Goal: Transaction & Acquisition: Purchase product/service

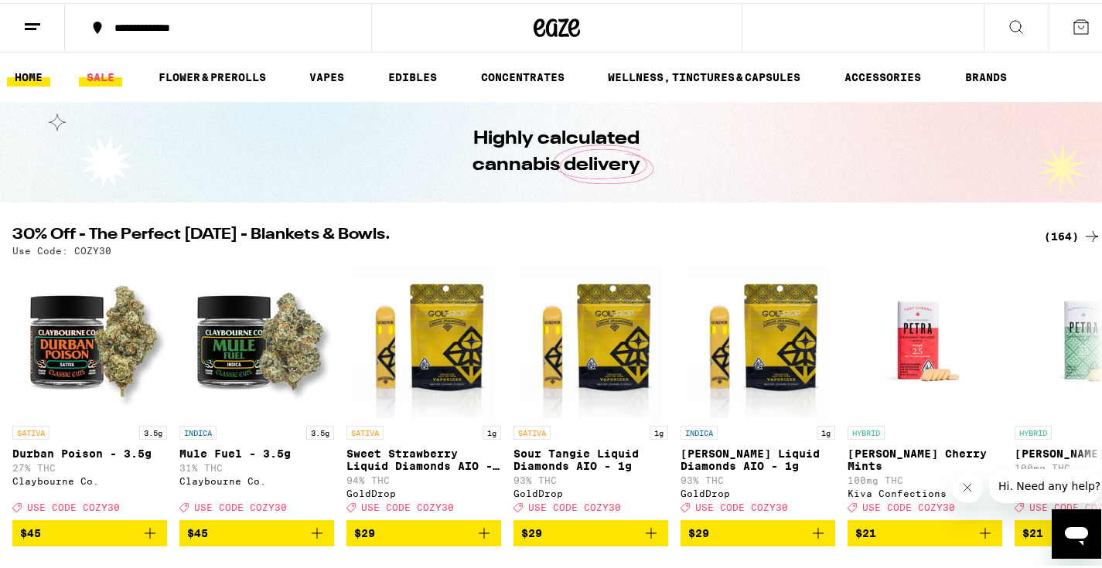
click at [93, 70] on link "SALE" at bounding box center [100, 74] width 43 height 19
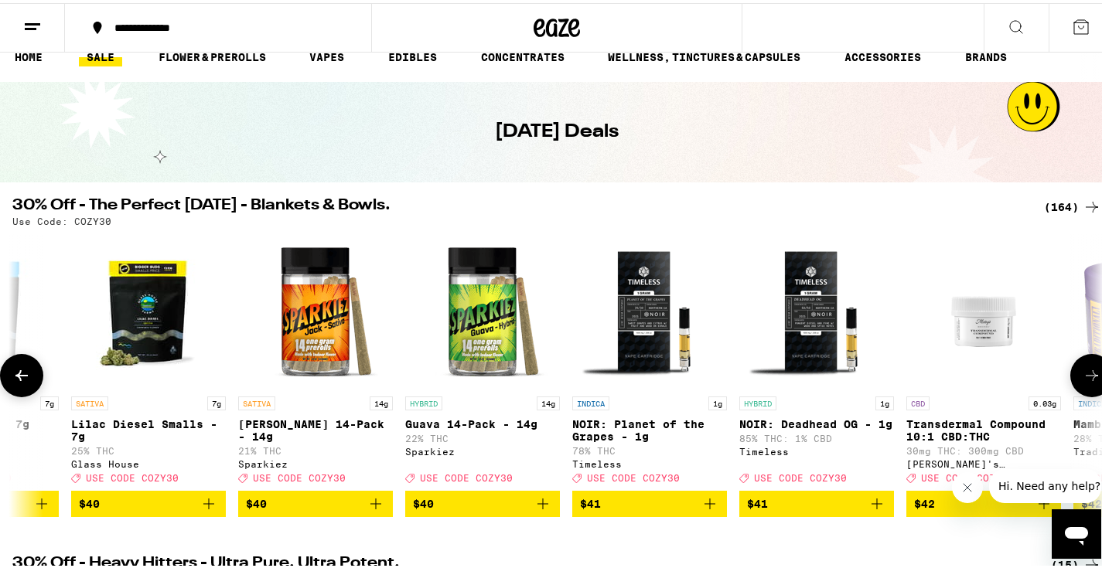
scroll to position [0, 19829]
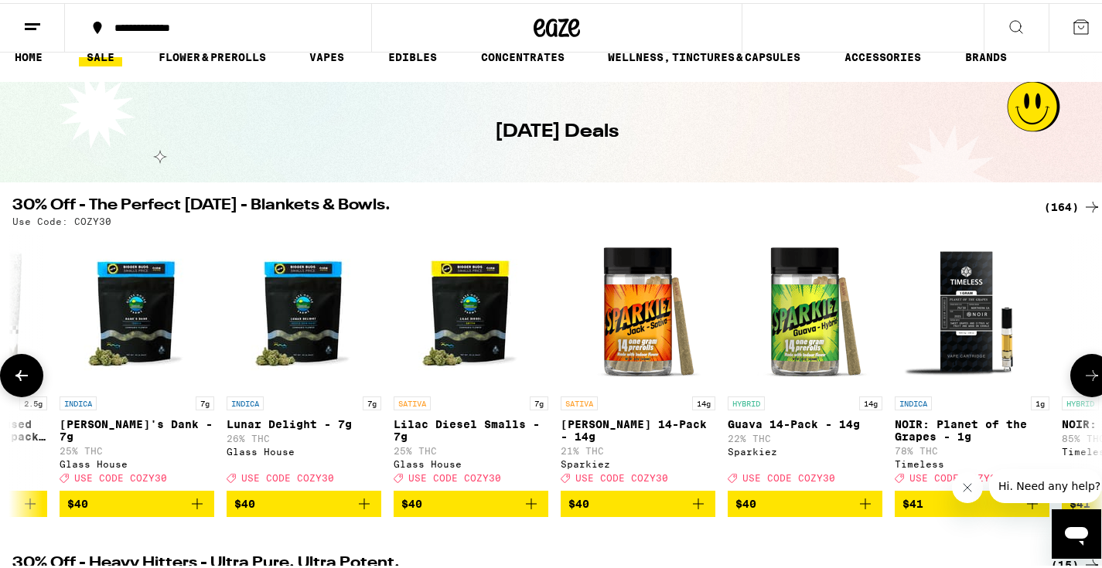
click at [619, 510] on span "$40" at bounding box center [637, 501] width 139 height 19
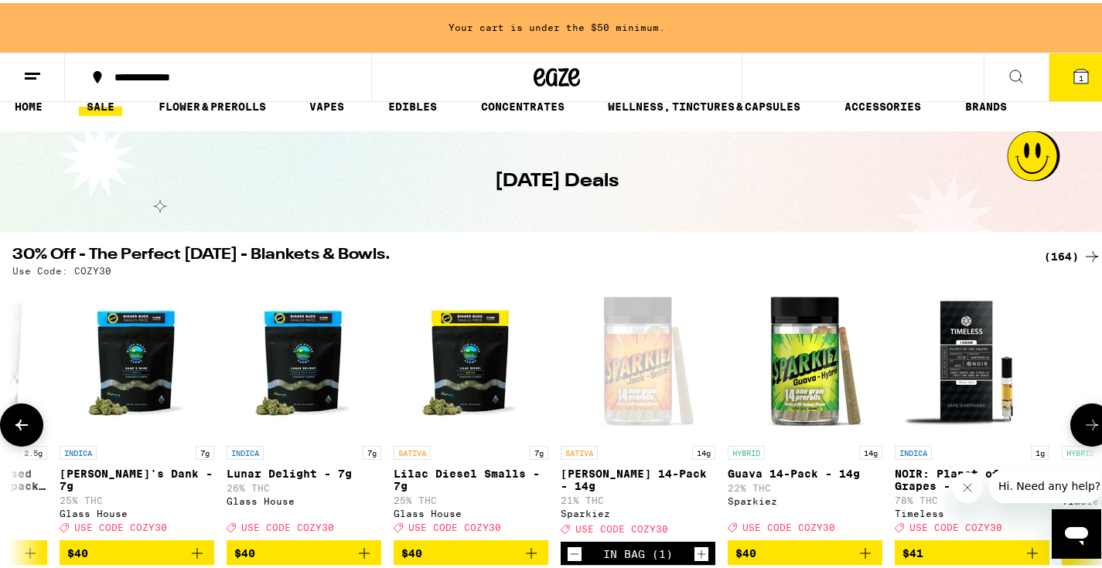
scroll to position [70, 0]
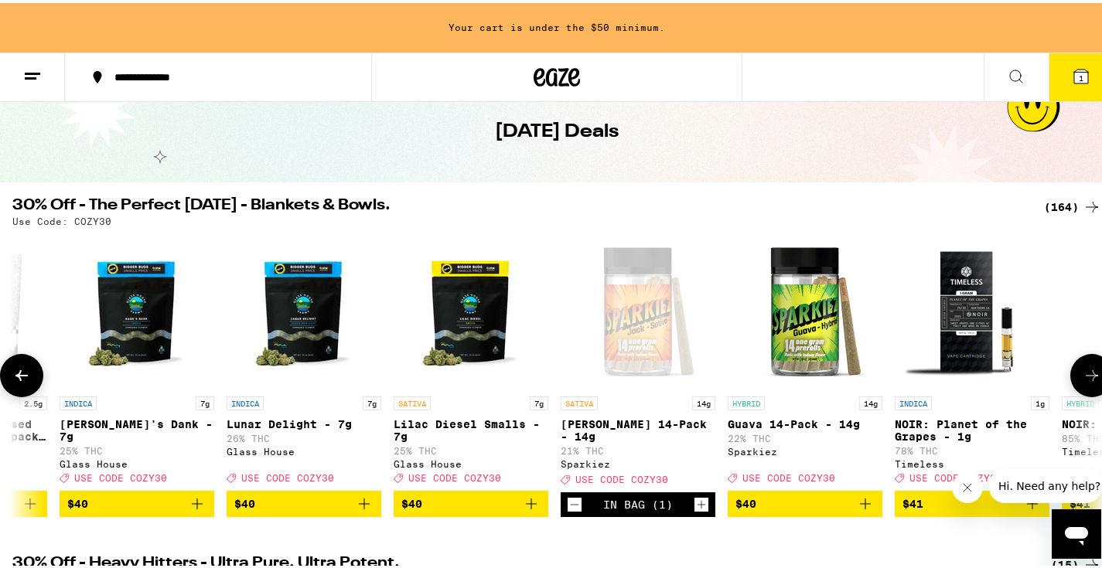
click at [807, 509] on span "$40" at bounding box center [804, 501] width 139 height 19
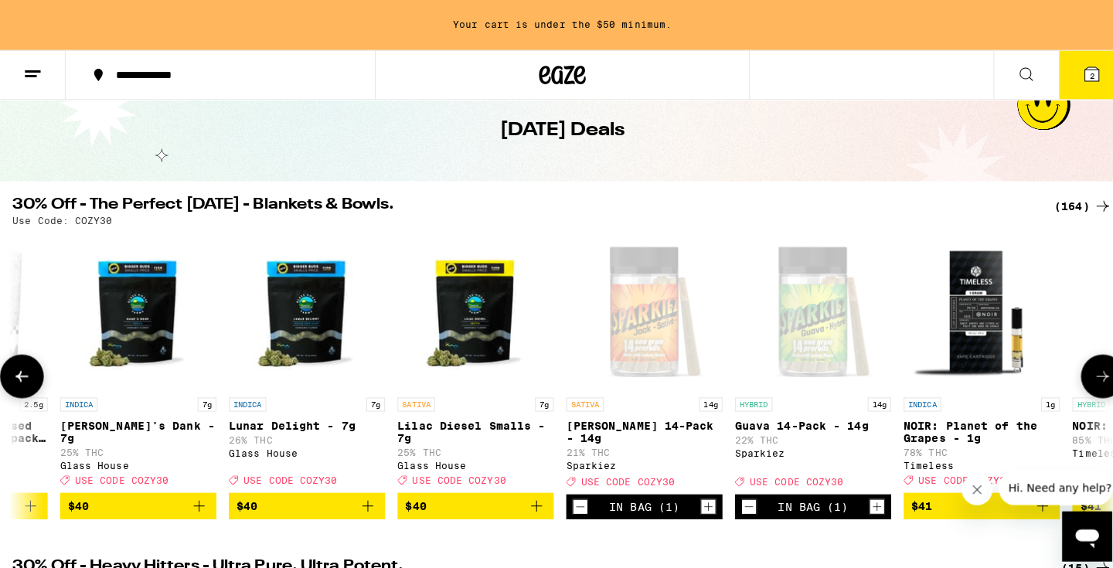
scroll to position [20, 0]
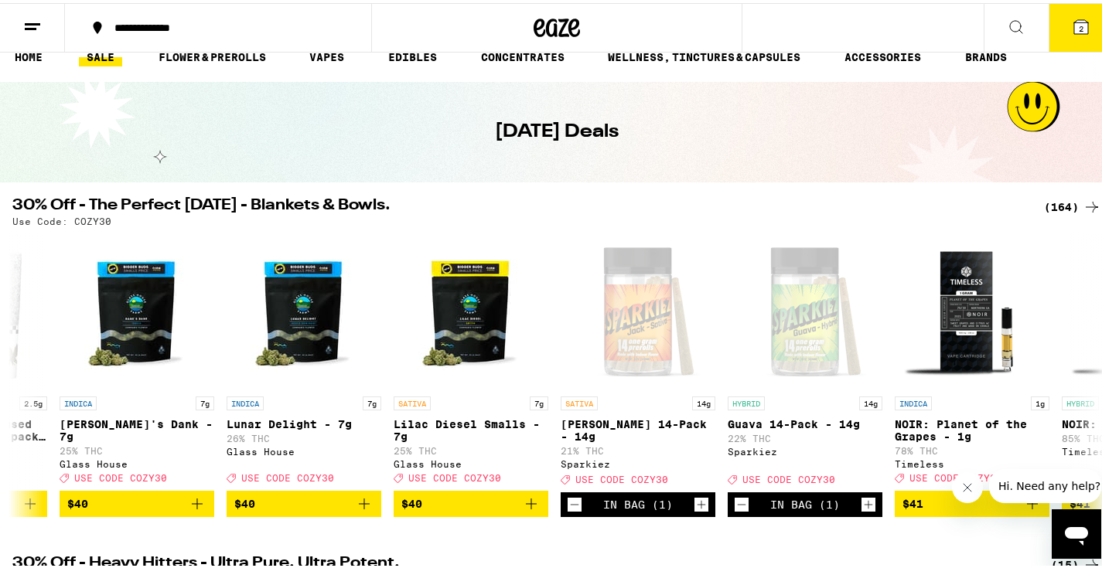
click at [1074, 22] on icon at bounding box center [1081, 24] width 14 height 14
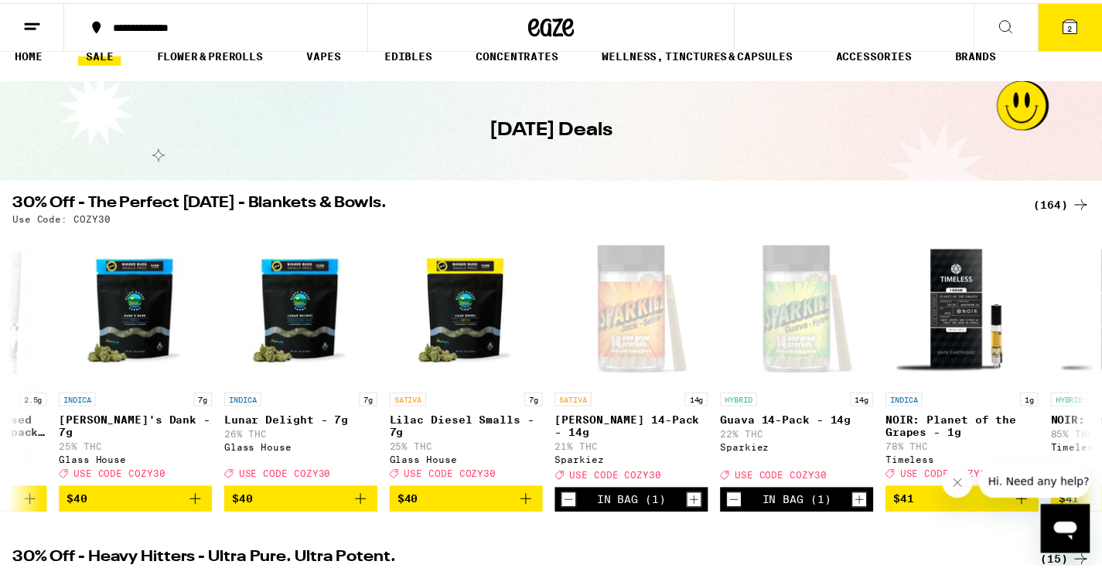
scroll to position [0, 1417]
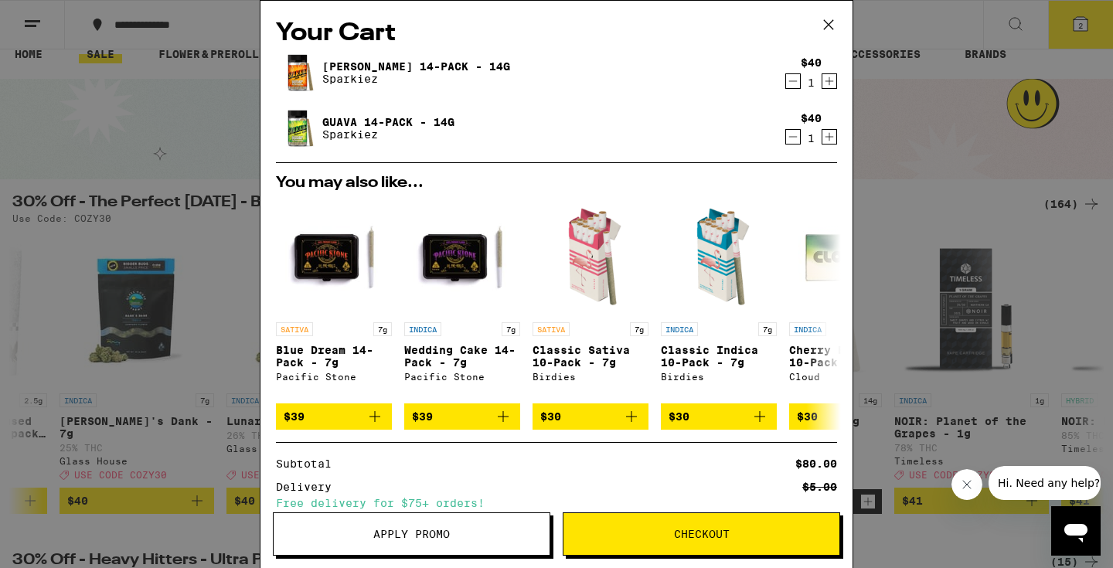
click at [428, 530] on span "Apply Promo" at bounding box center [411, 534] width 77 height 11
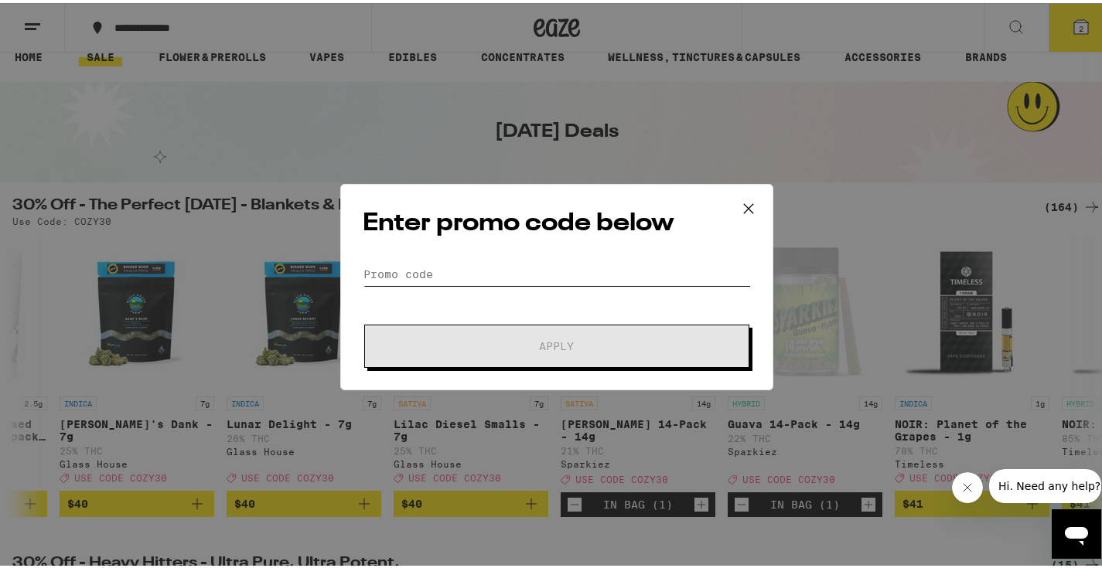
click at [483, 277] on input "Promo Code" at bounding box center [557, 271] width 388 height 23
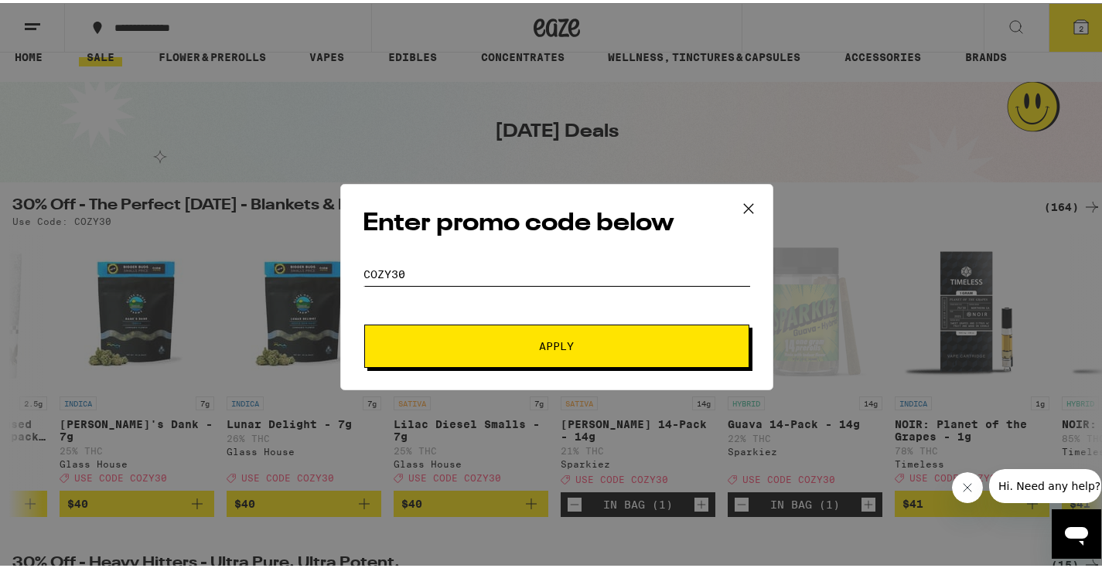
type input "cozy30"
click at [510, 336] on button "Apply" at bounding box center [556, 343] width 385 height 43
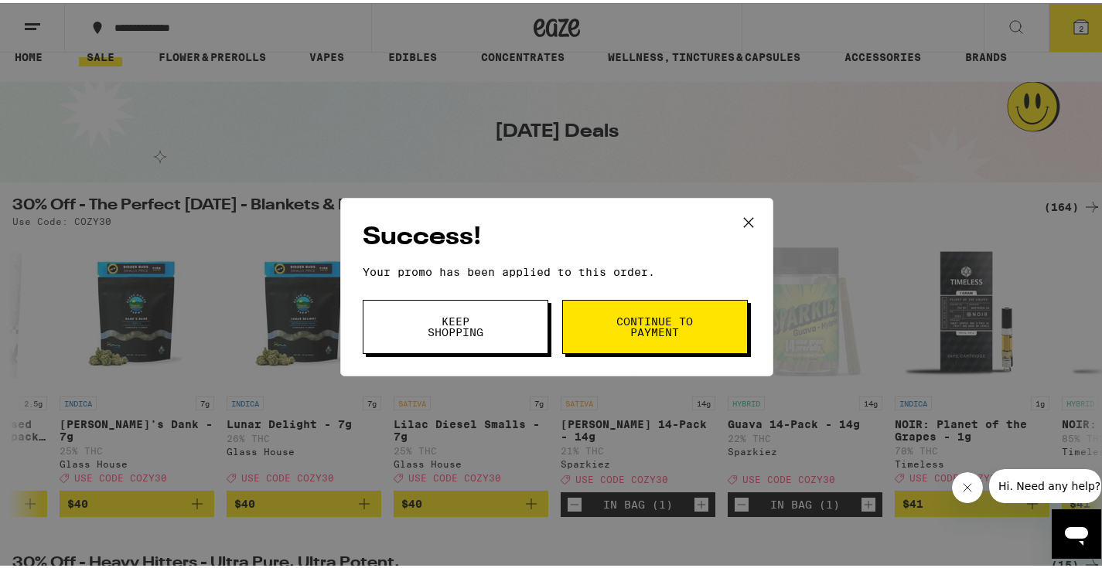
click at [668, 332] on span "Continue to payment" at bounding box center [655, 324] width 79 height 22
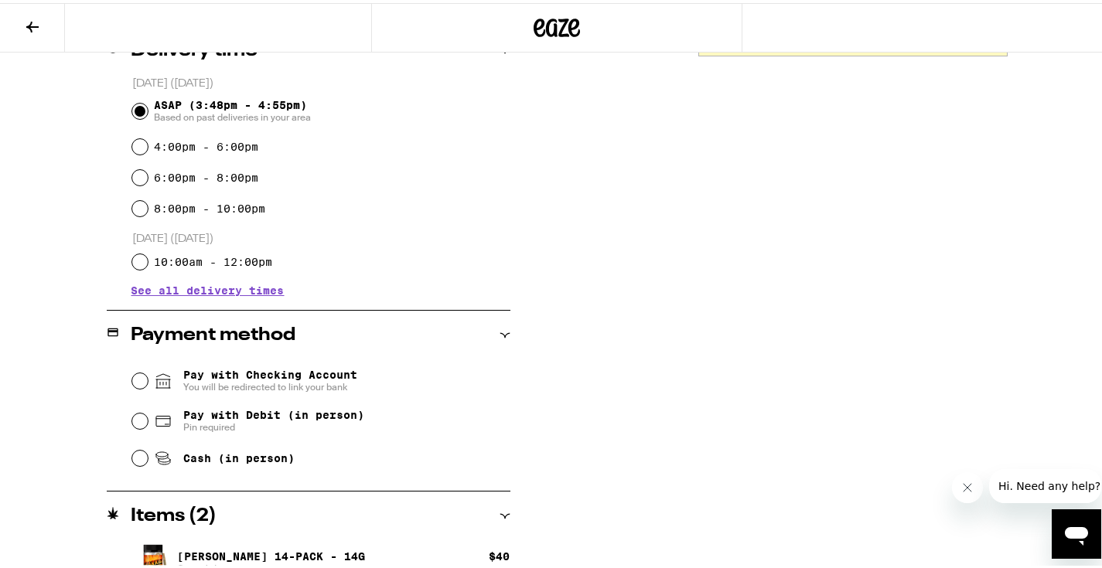
scroll to position [491, 0]
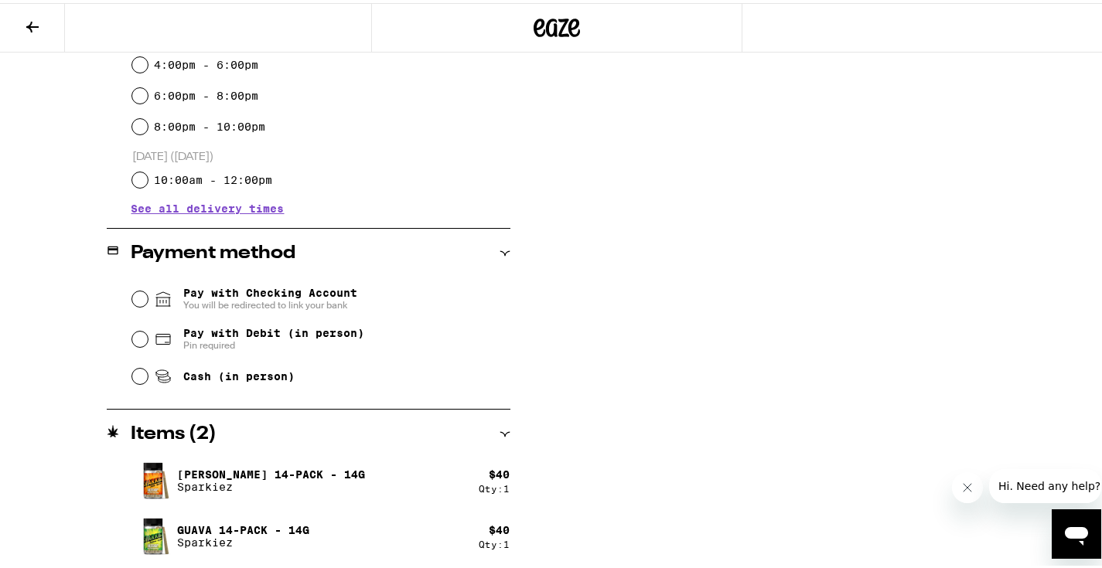
click at [201, 344] on span "Pin required" at bounding box center [273, 342] width 181 height 12
click at [148, 344] on input "Pay with Debit (in person) Pin required" at bounding box center [139, 336] width 15 height 15
radio input "true"
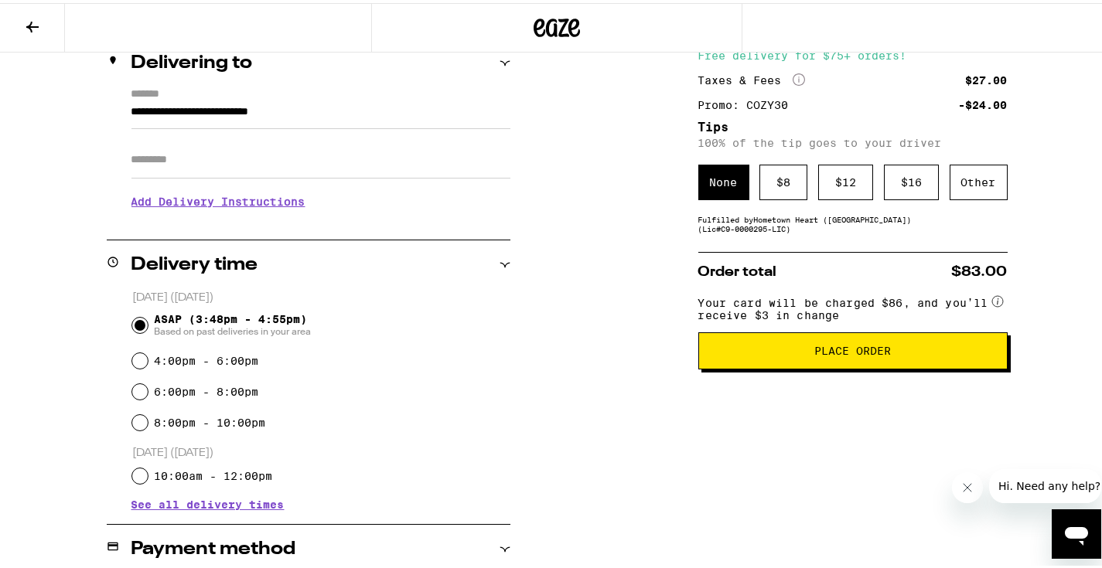
scroll to position [281, 0]
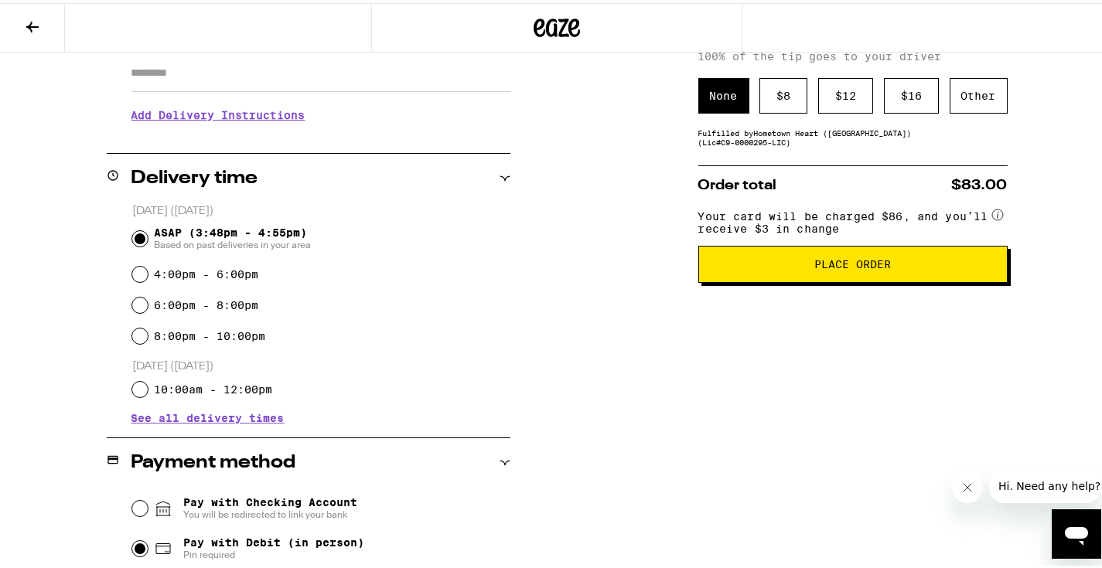
click at [904, 267] on span "Place Order" at bounding box center [852, 261] width 283 height 11
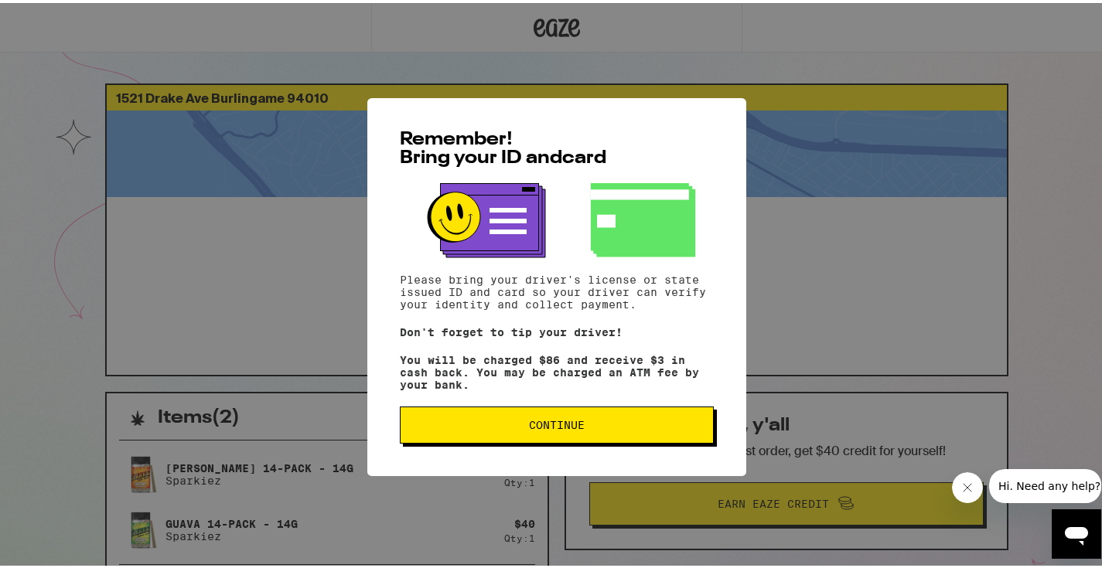
click at [560, 437] on button "Continue" at bounding box center [557, 422] width 314 height 37
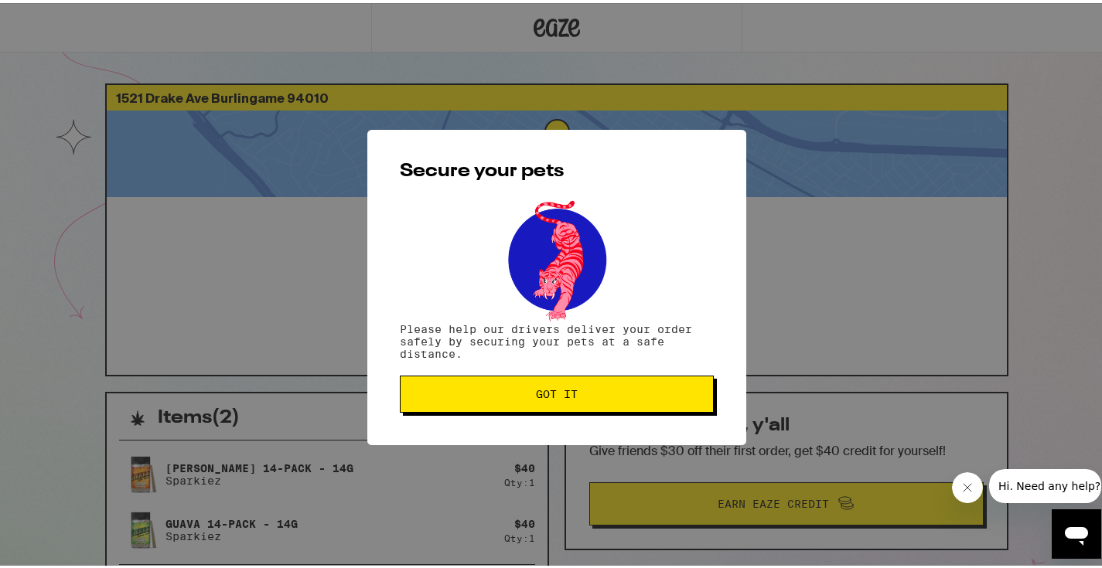
click at [550, 394] on span "Got it" at bounding box center [557, 391] width 42 height 11
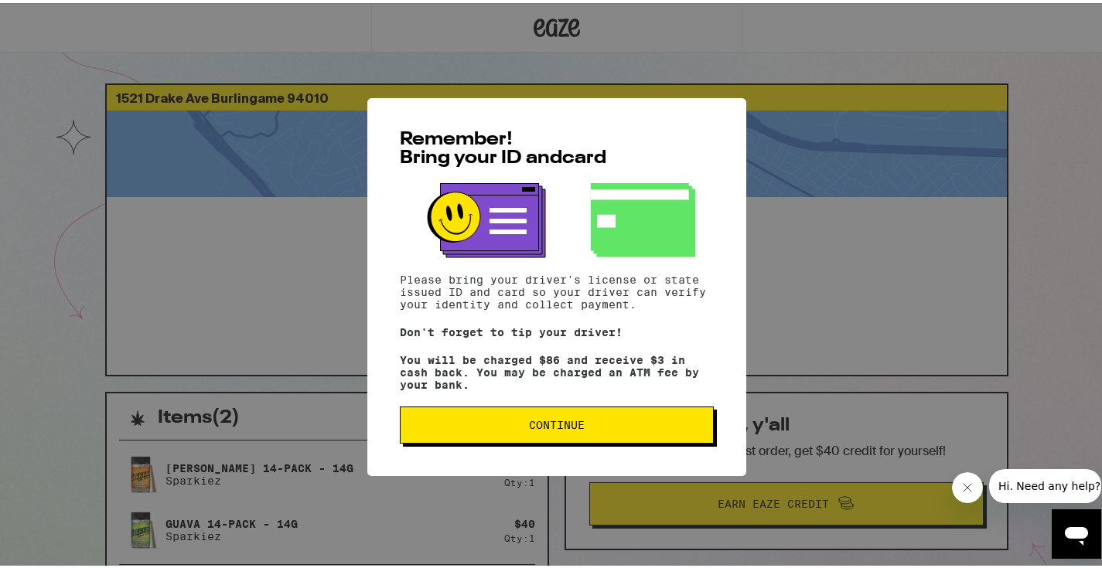
click at [596, 428] on span "Continue" at bounding box center [557, 422] width 288 height 11
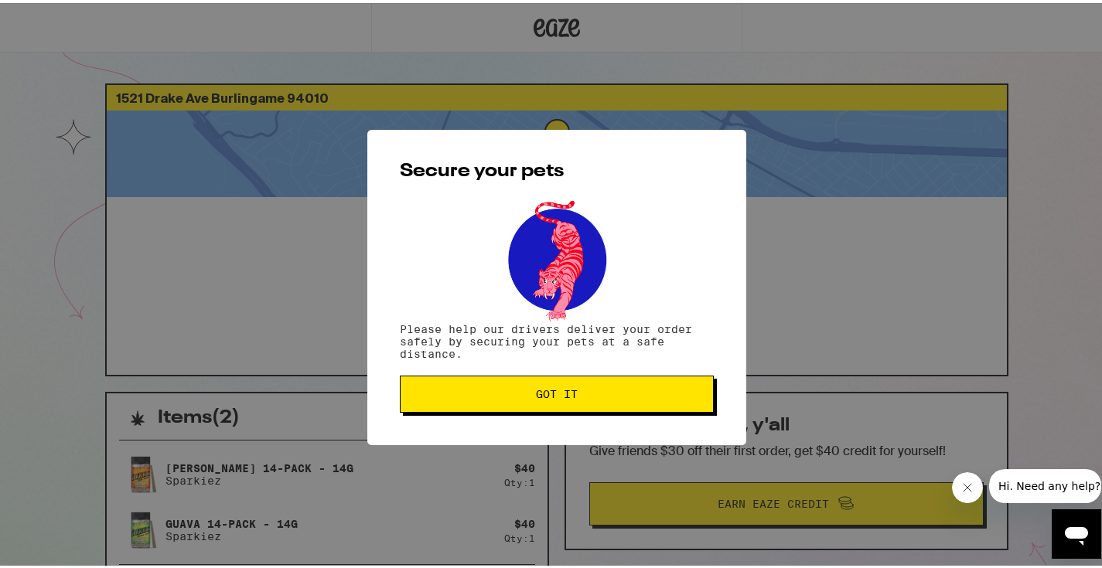
click at [587, 404] on button "Got it" at bounding box center [557, 391] width 314 height 37
